Goal: Check status: Check status

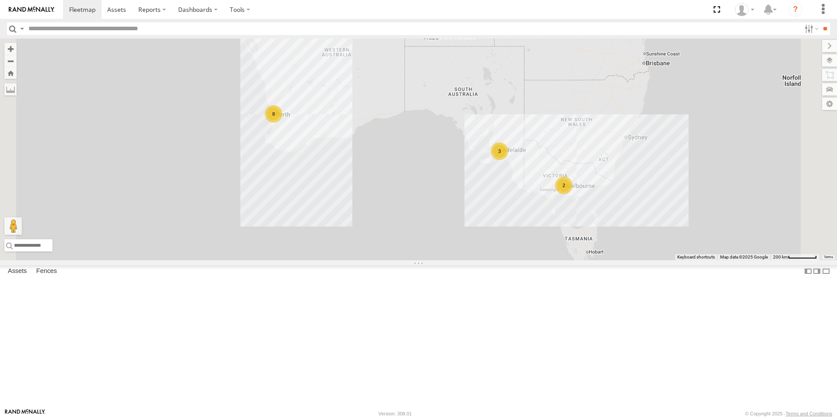
click at [0, 0] on link at bounding box center [0, 0] width 0 height 0
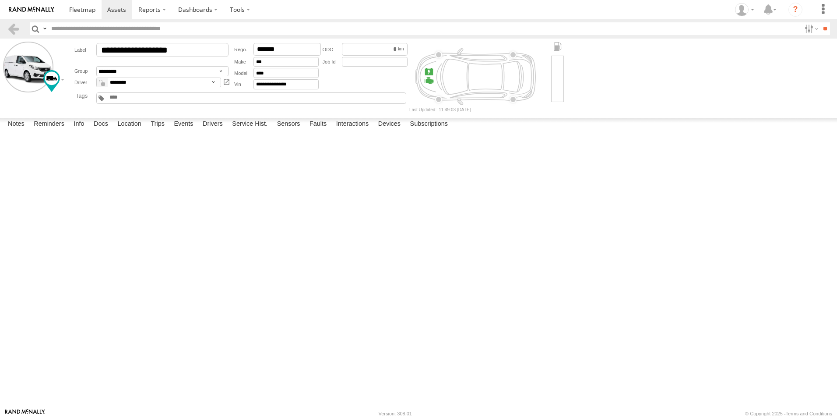
drag, startPoint x: 14, startPoint y: 30, endPoint x: 27, endPoint y: 16, distance: 19.2
click at [15, 29] on link at bounding box center [13, 28] width 13 height 13
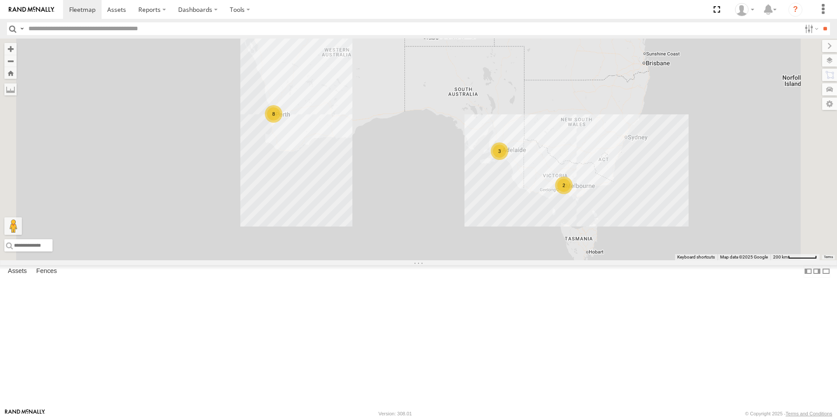
click at [0, 0] on link at bounding box center [0, 0] width 0 height 0
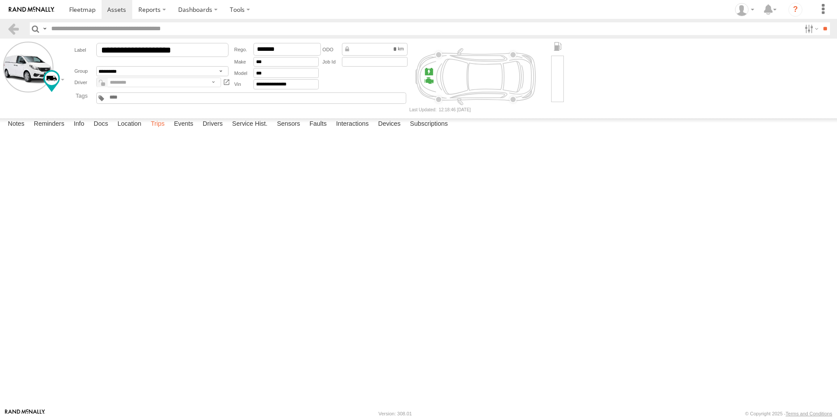
click at [162, 130] on label "Trips" at bounding box center [157, 124] width 23 height 12
click at [5, 27] on header "Search Query Asset ID Asset Label Registration Manufacturer Model VIN Job ID" at bounding box center [418, 29] width 837 height 20
drag, startPoint x: 11, startPoint y: 26, endPoint x: 4, endPoint y: 83, distance: 56.8
click at [11, 26] on link at bounding box center [13, 28] width 13 height 13
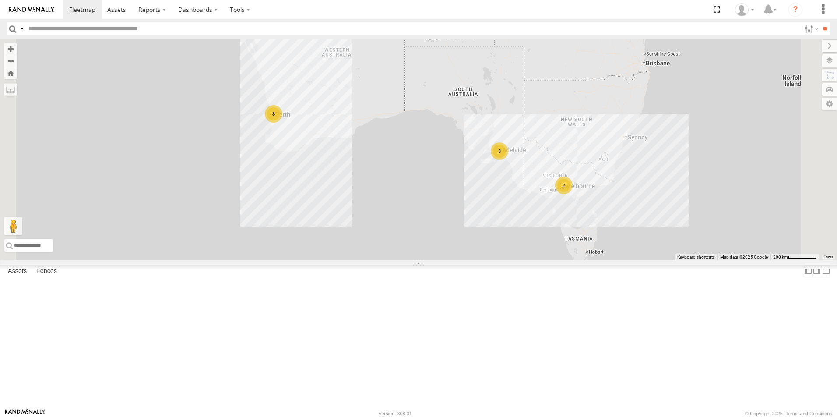
click at [0, 0] on link at bounding box center [0, 0] width 0 height 0
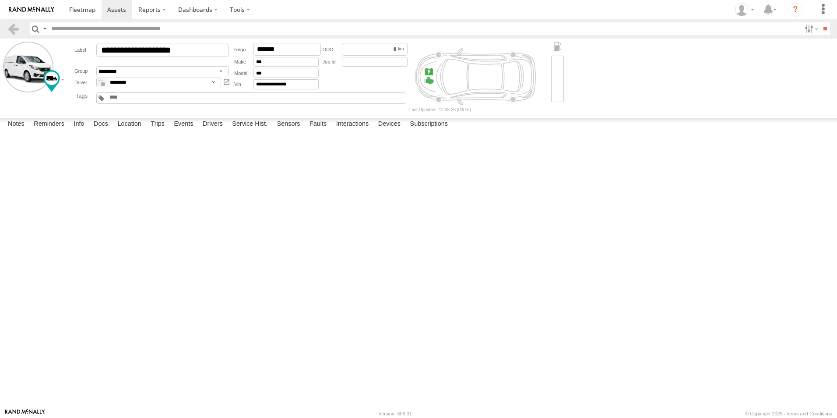
drag, startPoint x: 9, startPoint y: 27, endPoint x: 20, endPoint y: 41, distance: 17.8
click at [9, 27] on link at bounding box center [13, 28] width 13 height 13
